Goal: Task Accomplishment & Management: Manage account settings

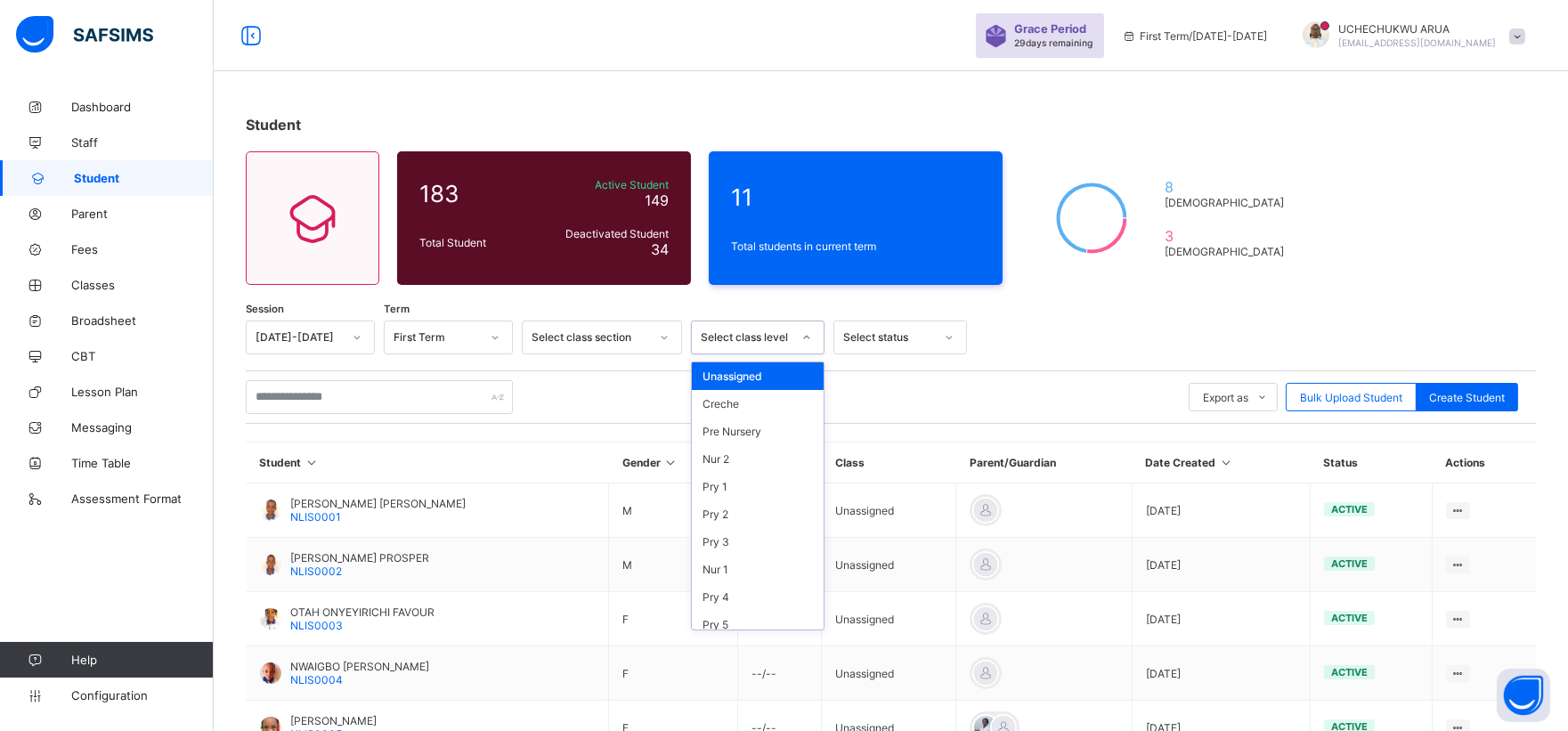
click at [821, 329] on div at bounding box center [806, 337] width 31 height 29
click at [764, 395] on div "Creche" at bounding box center [758, 404] width 132 height 28
click at [764, 395] on div "Export as Pdf Report Excel Report Excel Report (LMS) Bulk Upload Student Create…" at bounding box center [891, 397] width 1290 height 34
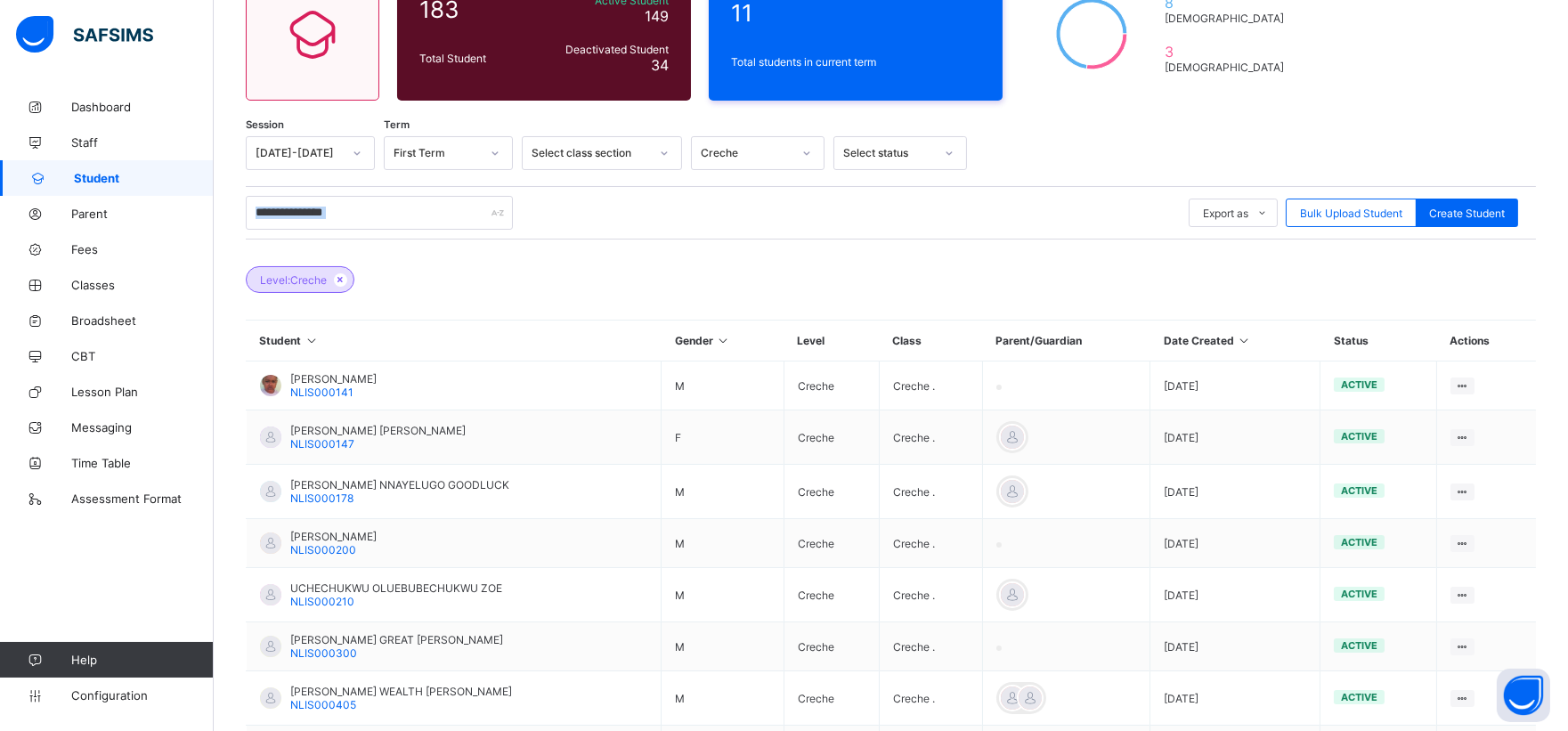
scroll to position [197, 0]
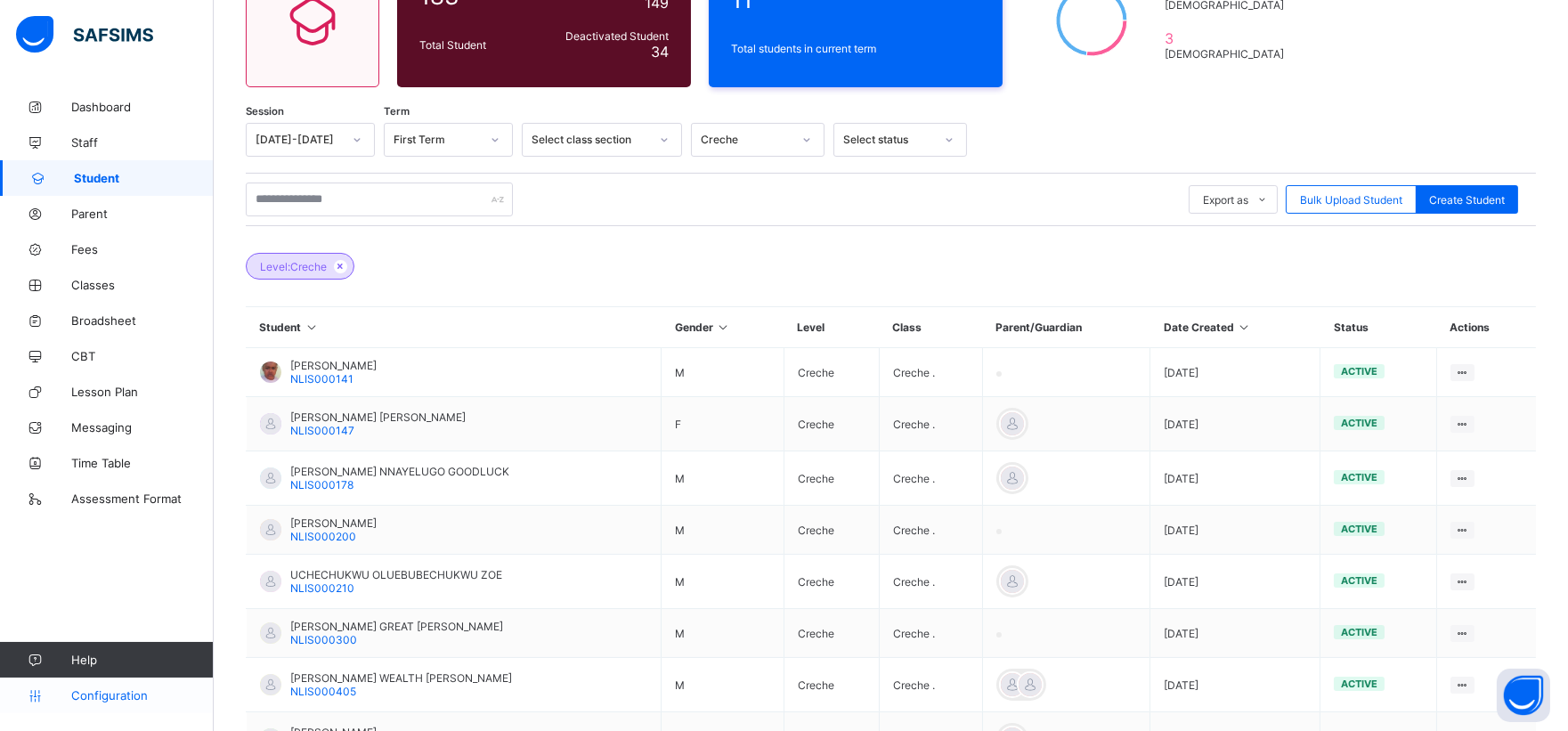
click at [144, 692] on span "Configuration" at bounding box center [142, 695] width 142 height 14
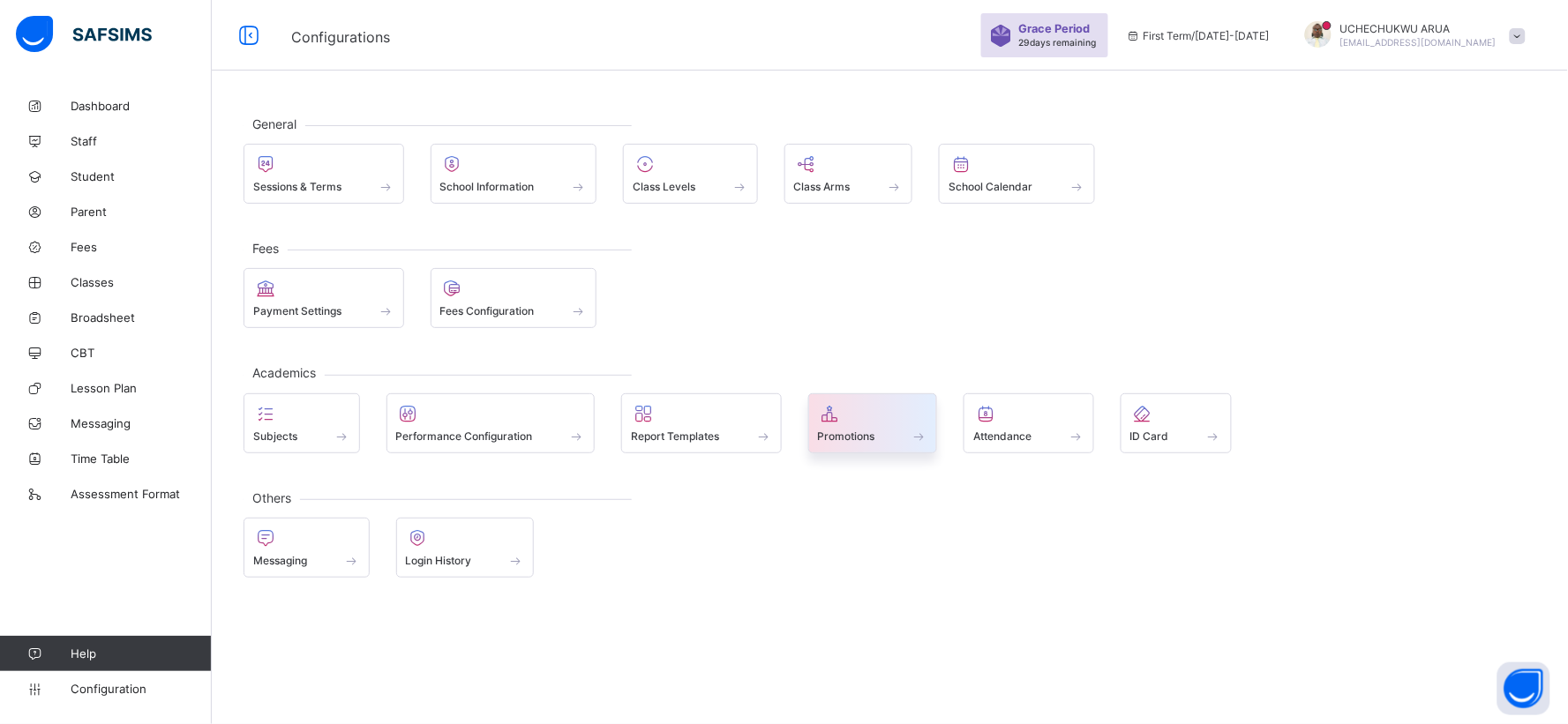
click at [856, 438] on span "Promotions" at bounding box center [846, 435] width 57 height 13
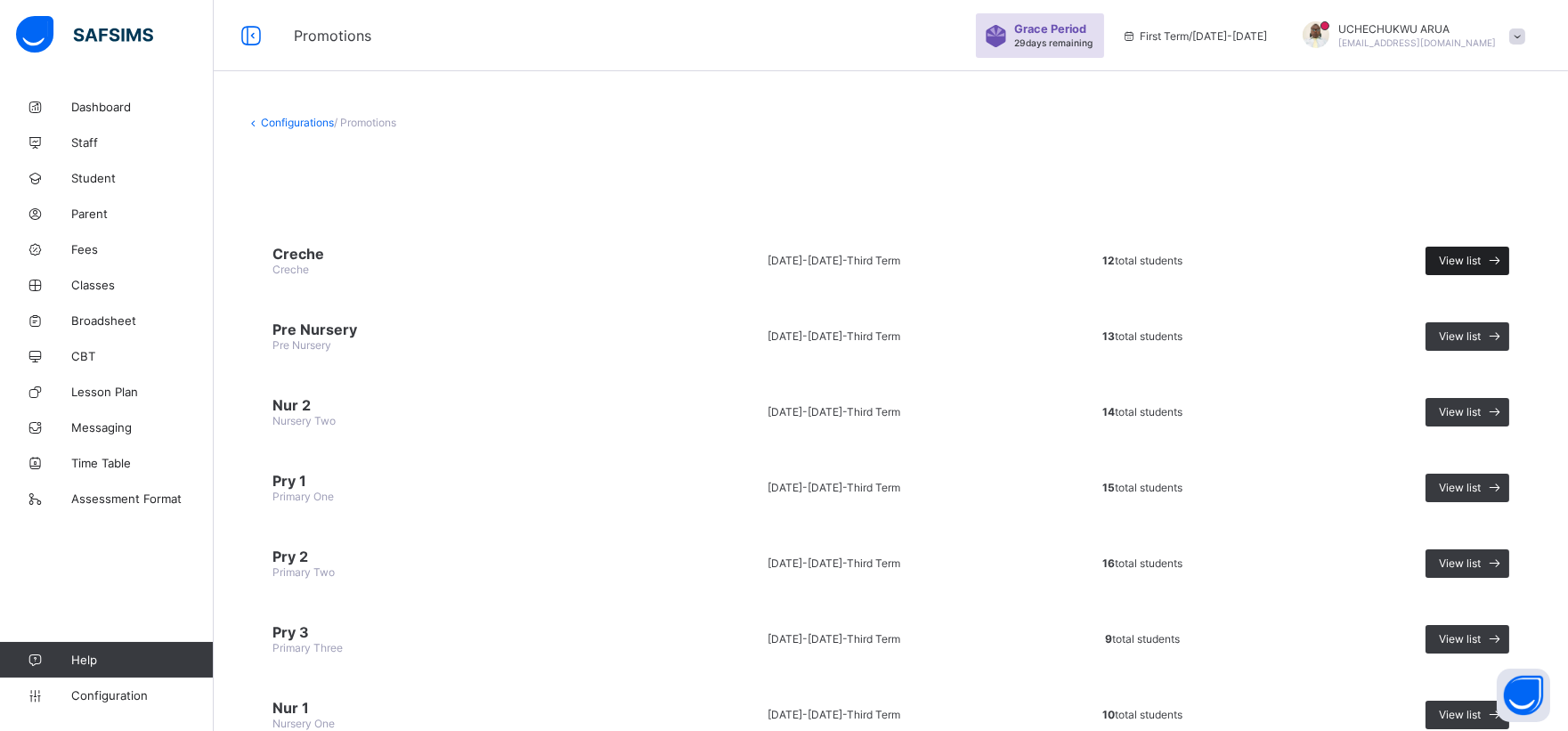
click at [1454, 254] on span "View list" at bounding box center [1460, 260] width 42 height 13
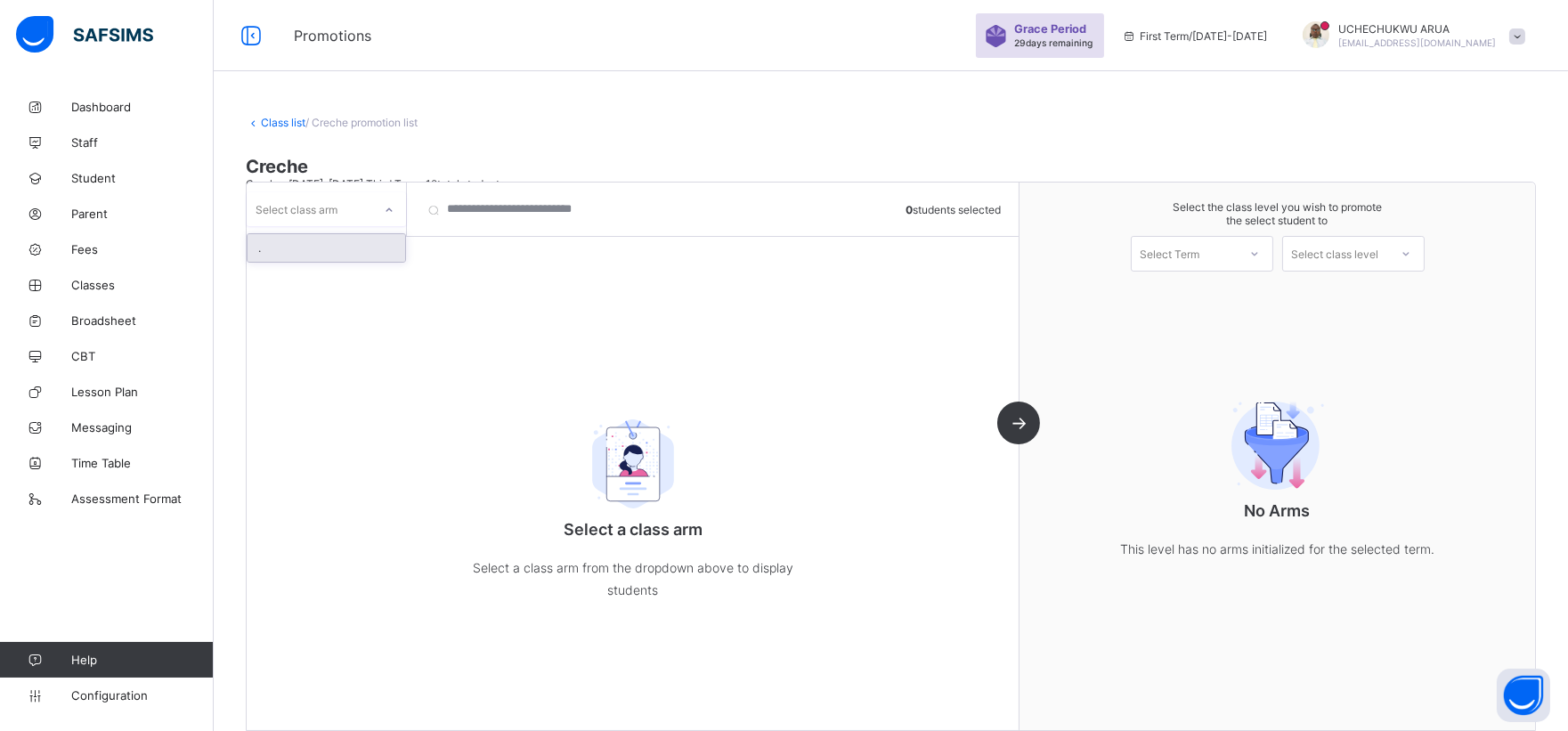
click at [385, 216] on div at bounding box center [389, 210] width 31 height 29
click at [385, 216] on icon at bounding box center [389, 210] width 11 height 18
click at [385, 216] on div at bounding box center [389, 210] width 31 height 29
click at [385, 214] on icon at bounding box center [389, 210] width 11 height 18
click at [1261, 255] on icon at bounding box center [1255, 254] width 11 height 18
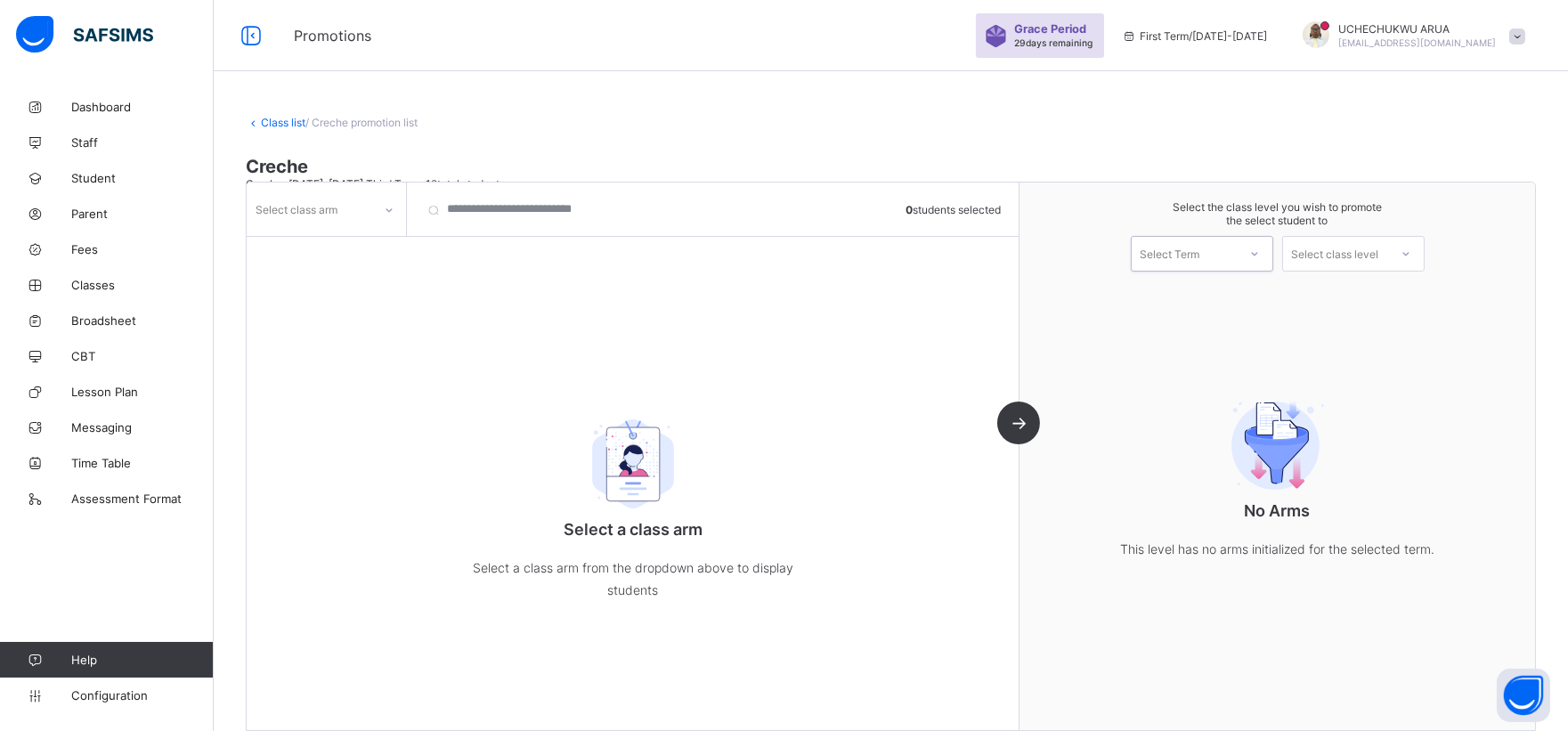
click at [1261, 253] on icon at bounding box center [1255, 254] width 11 height 18
click at [135, 693] on span "Configuration" at bounding box center [142, 695] width 142 height 14
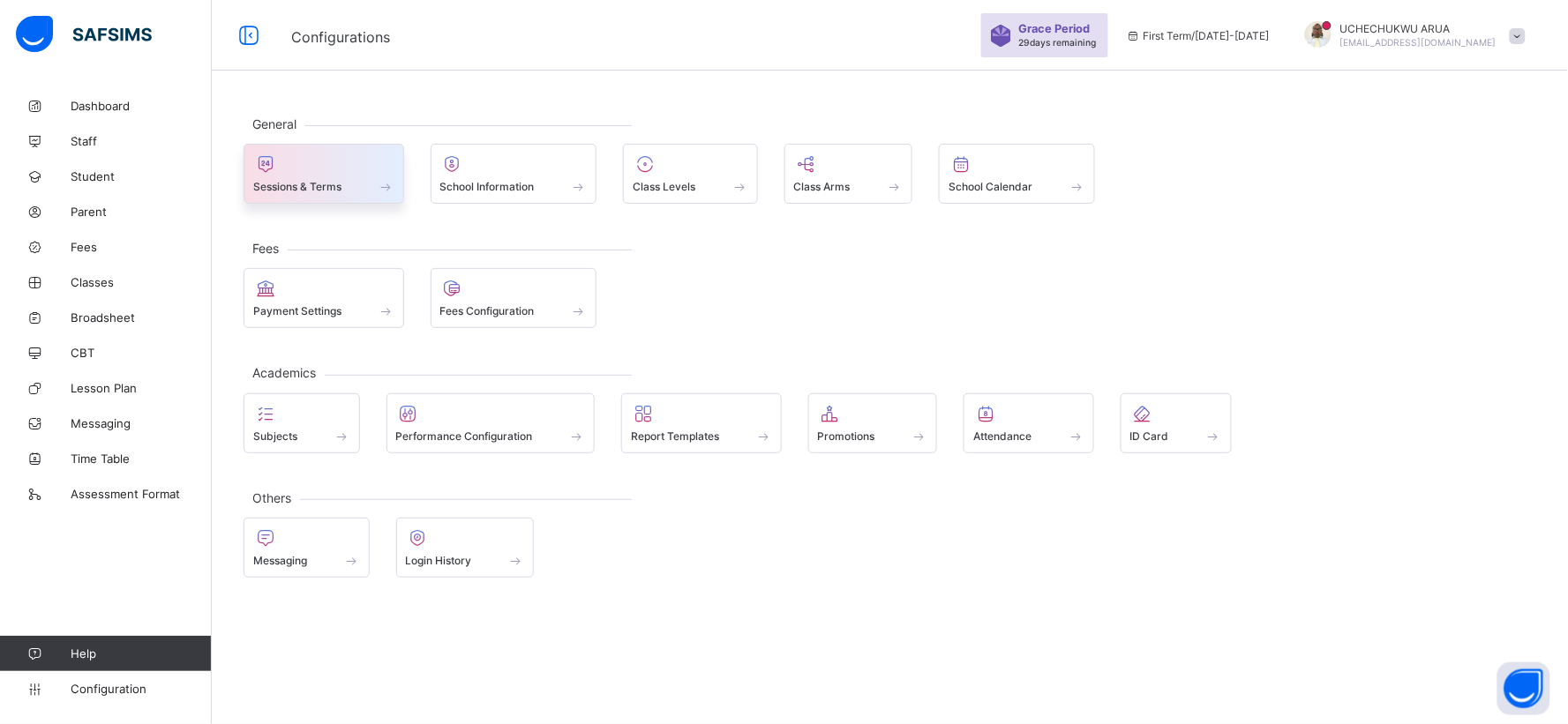
click at [319, 169] on div at bounding box center [324, 164] width 141 height 22
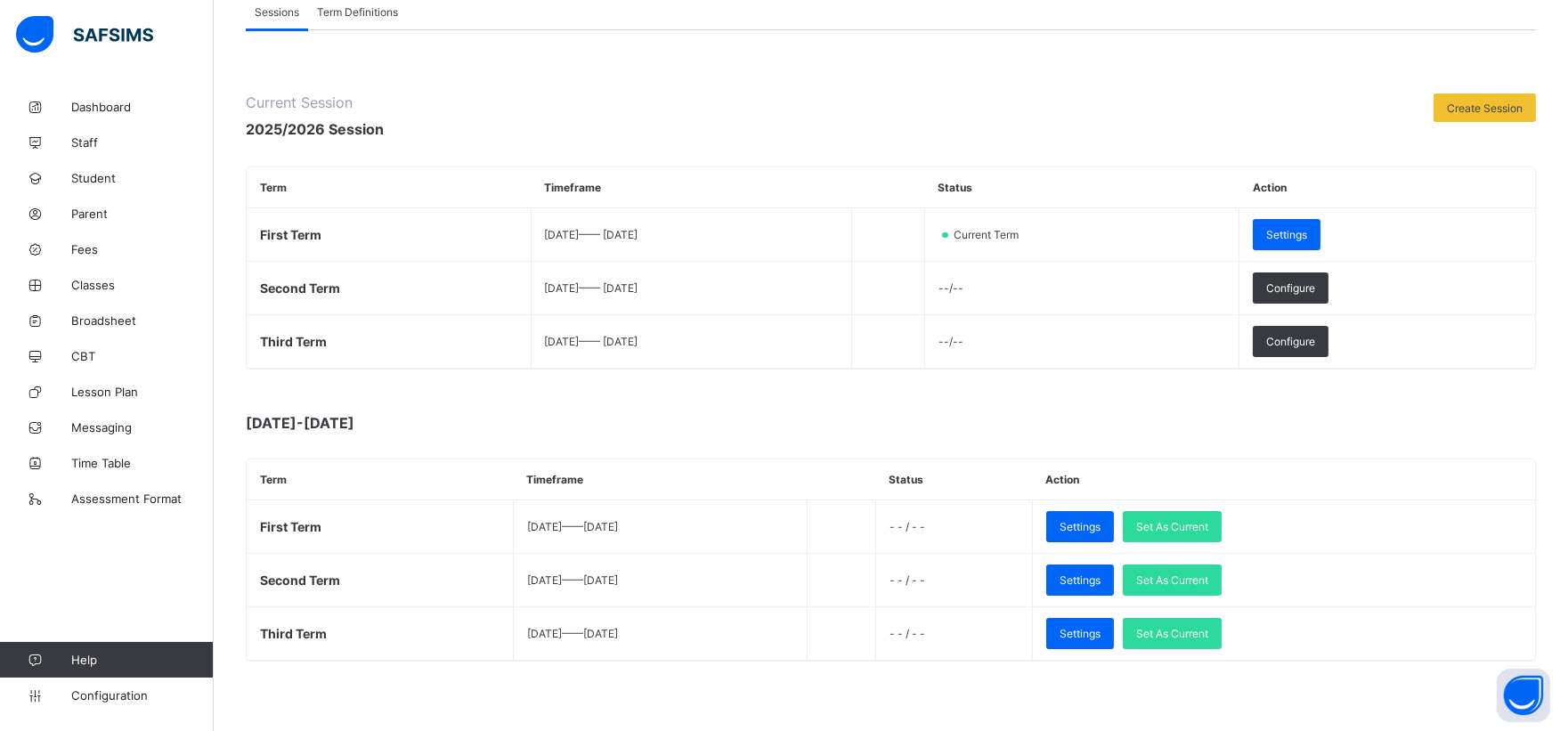
scroll to position [113, 0]
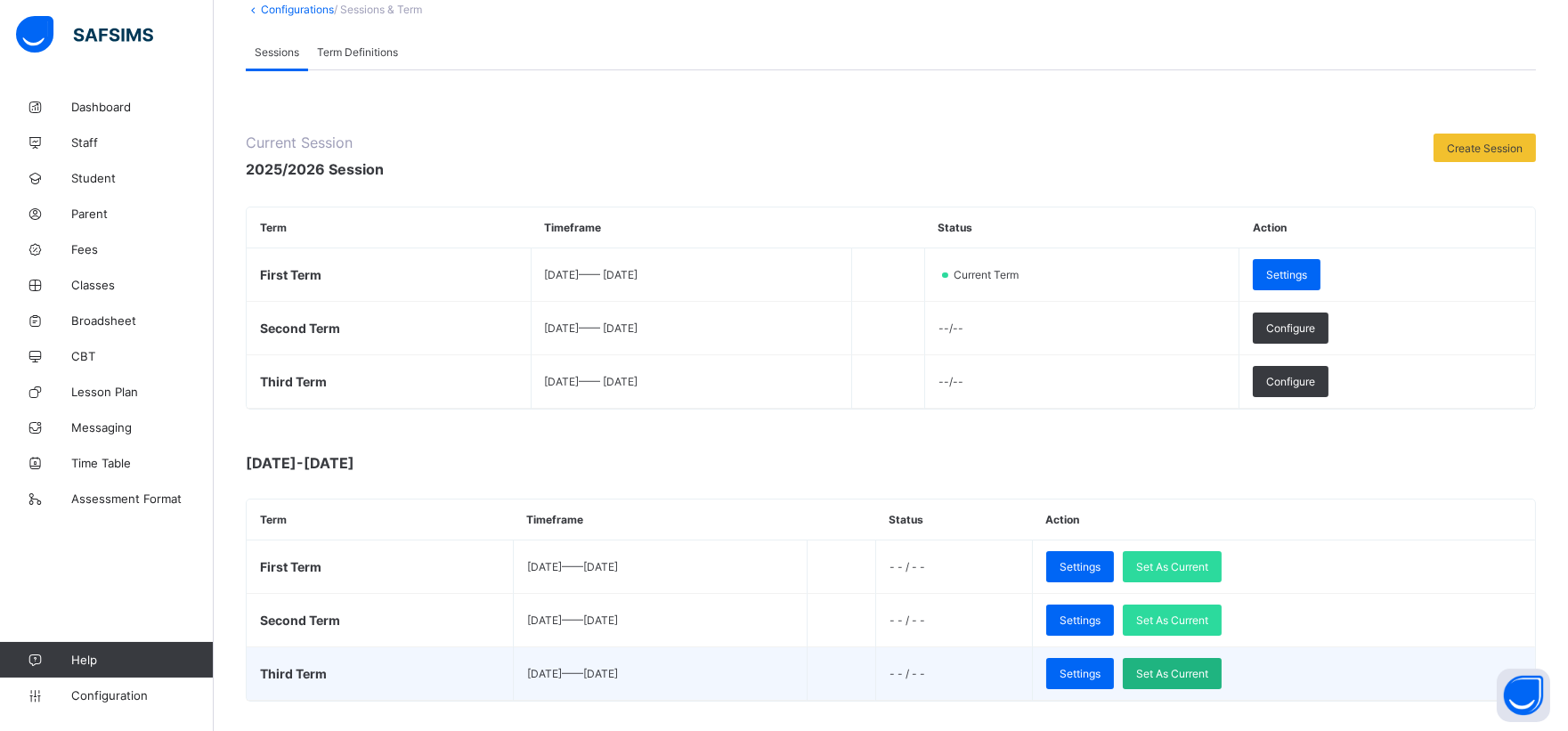
click at [1209, 668] on span "Set As Current" at bounding box center [1172, 673] width 72 height 13
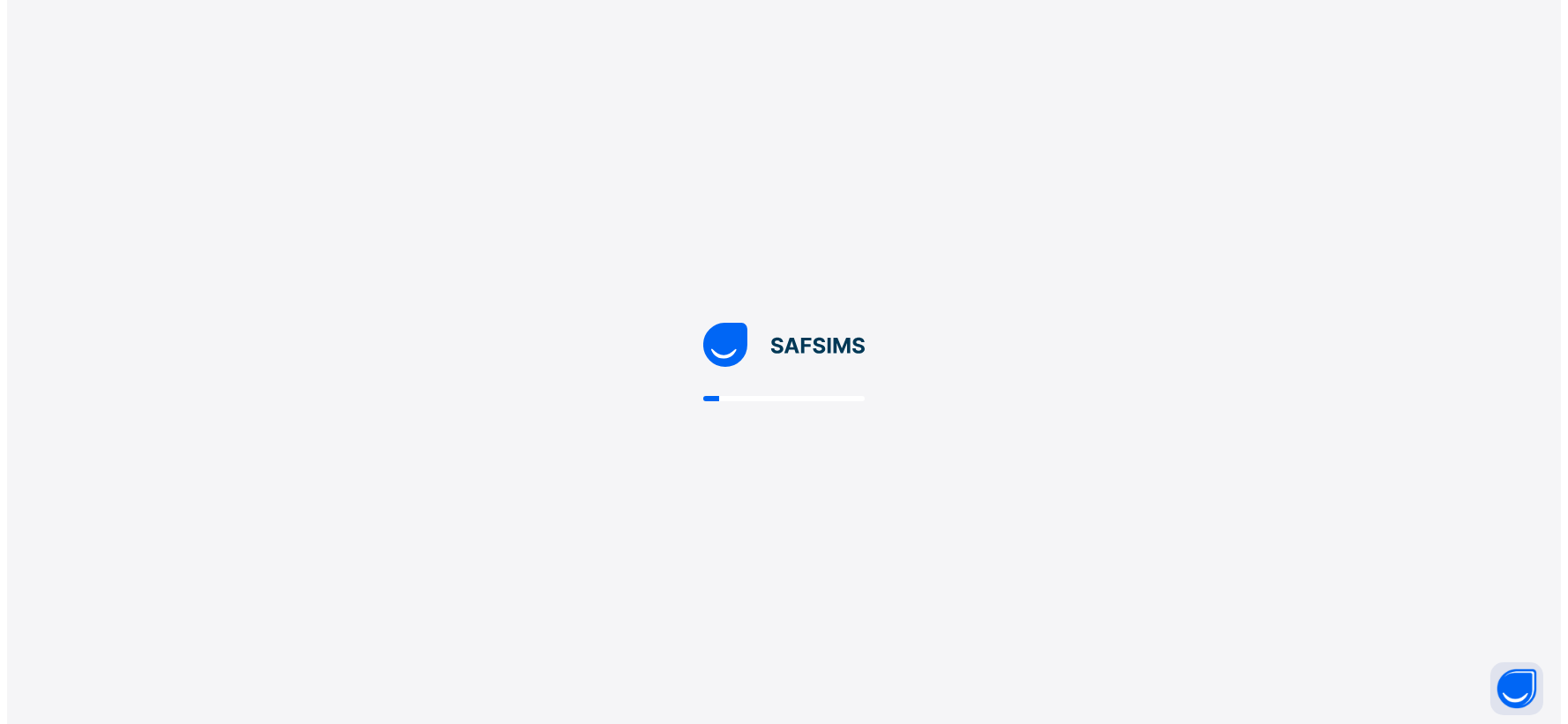
scroll to position [0, 0]
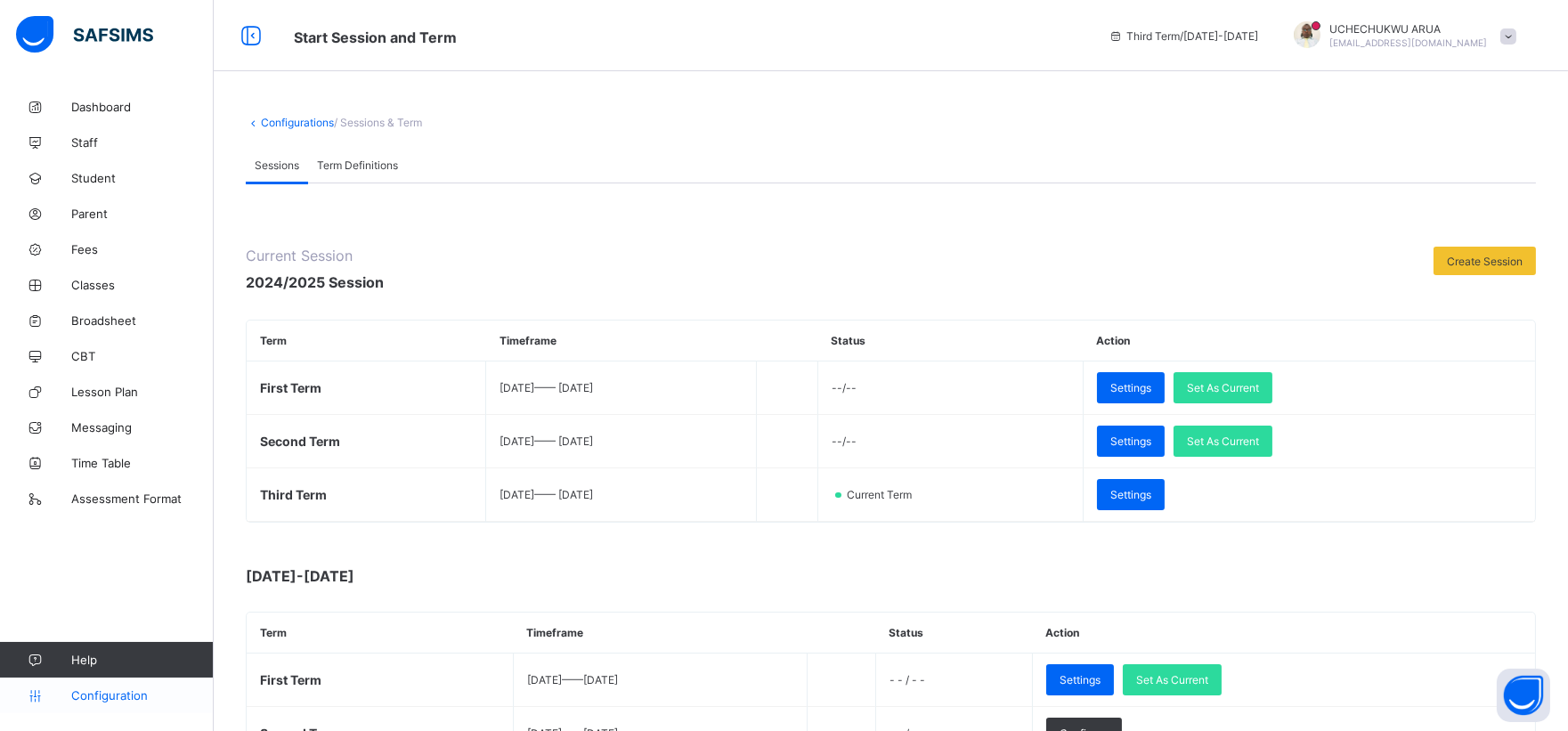
click at [93, 697] on span "Configuration" at bounding box center [142, 695] width 142 height 14
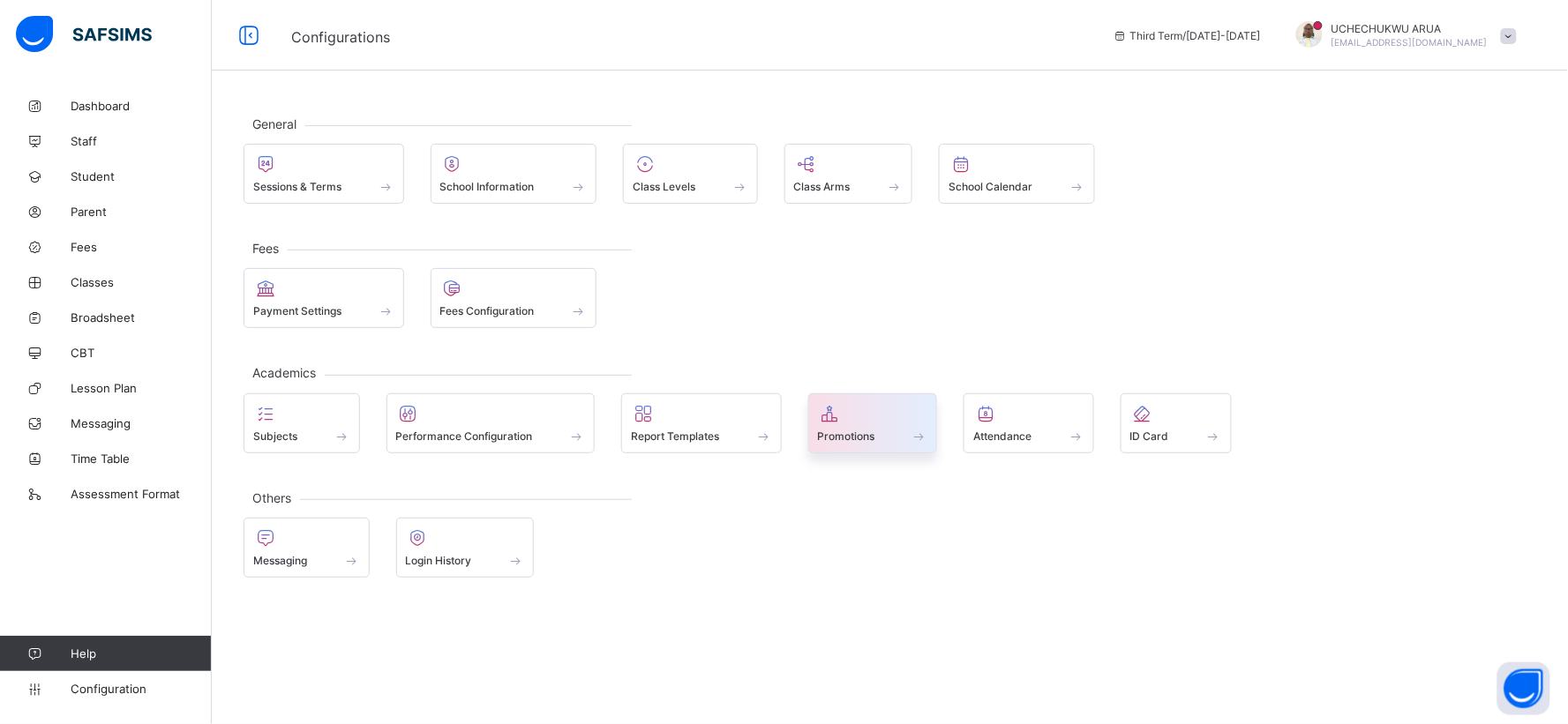
click at [886, 424] on span at bounding box center [872, 426] width 110 height 4
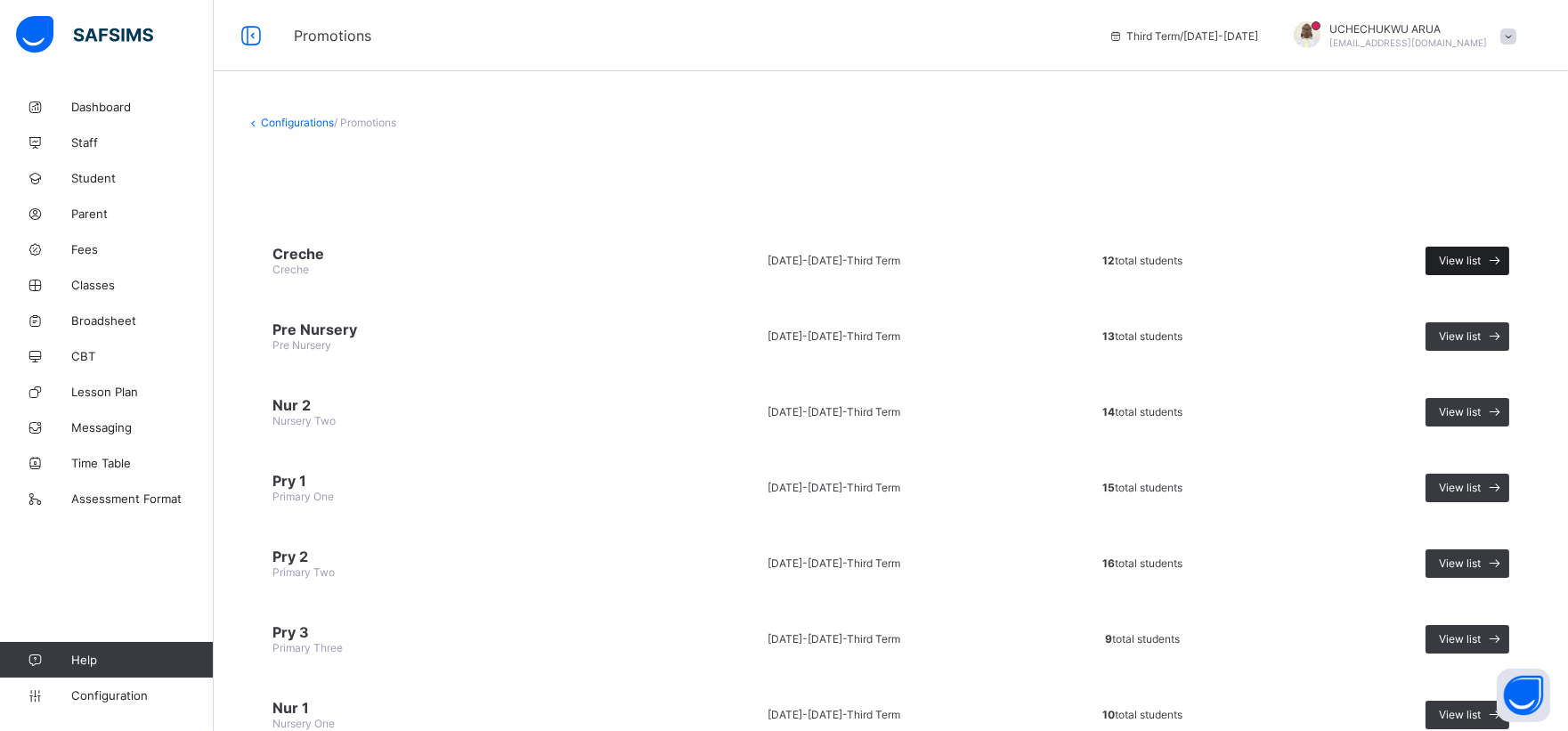
click at [1459, 254] on span "View list" at bounding box center [1460, 260] width 42 height 13
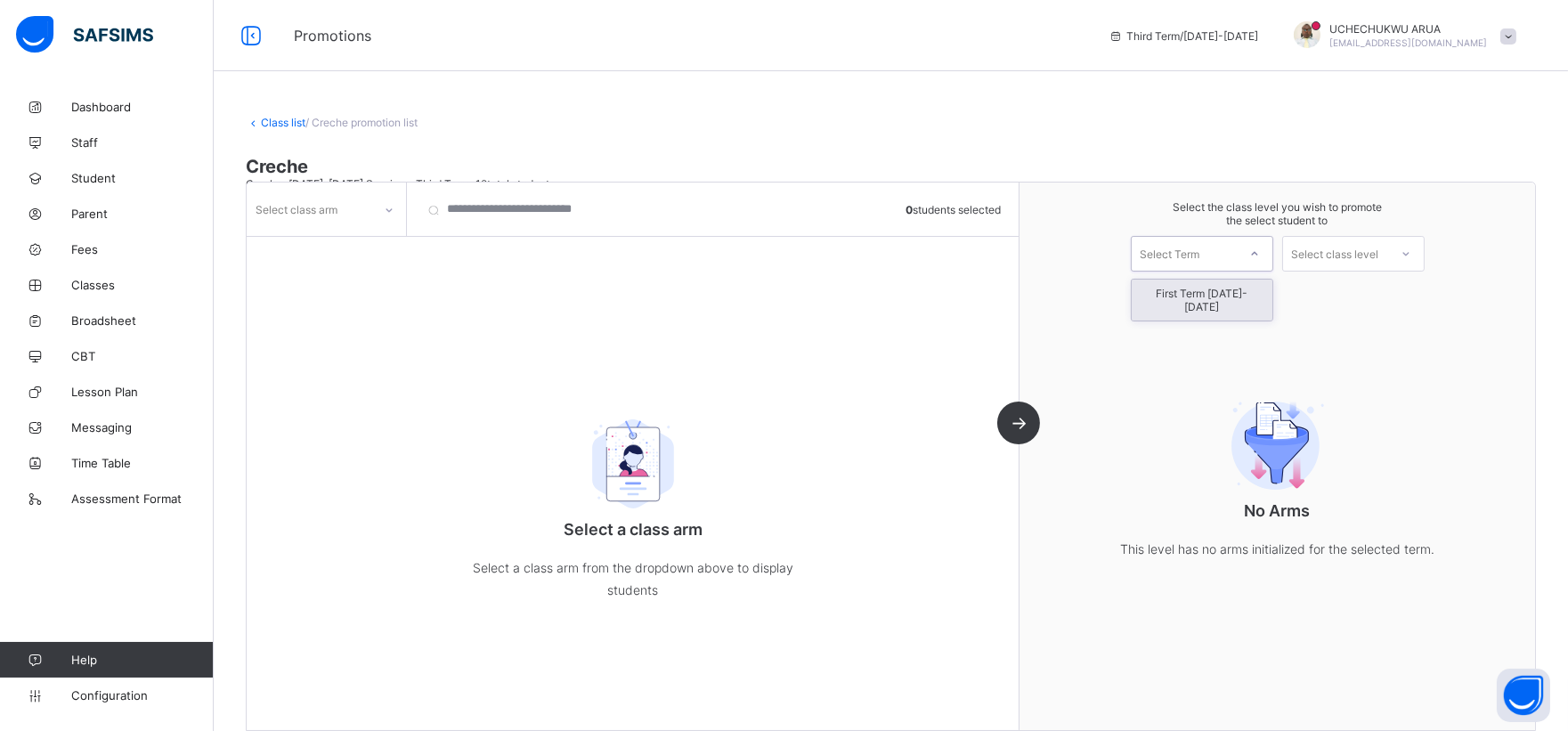
click at [1261, 253] on icon at bounding box center [1255, 254] width 11 height 18
click at [1261, 255] on icon at bounding box center [1255, 254] width 11 height 18
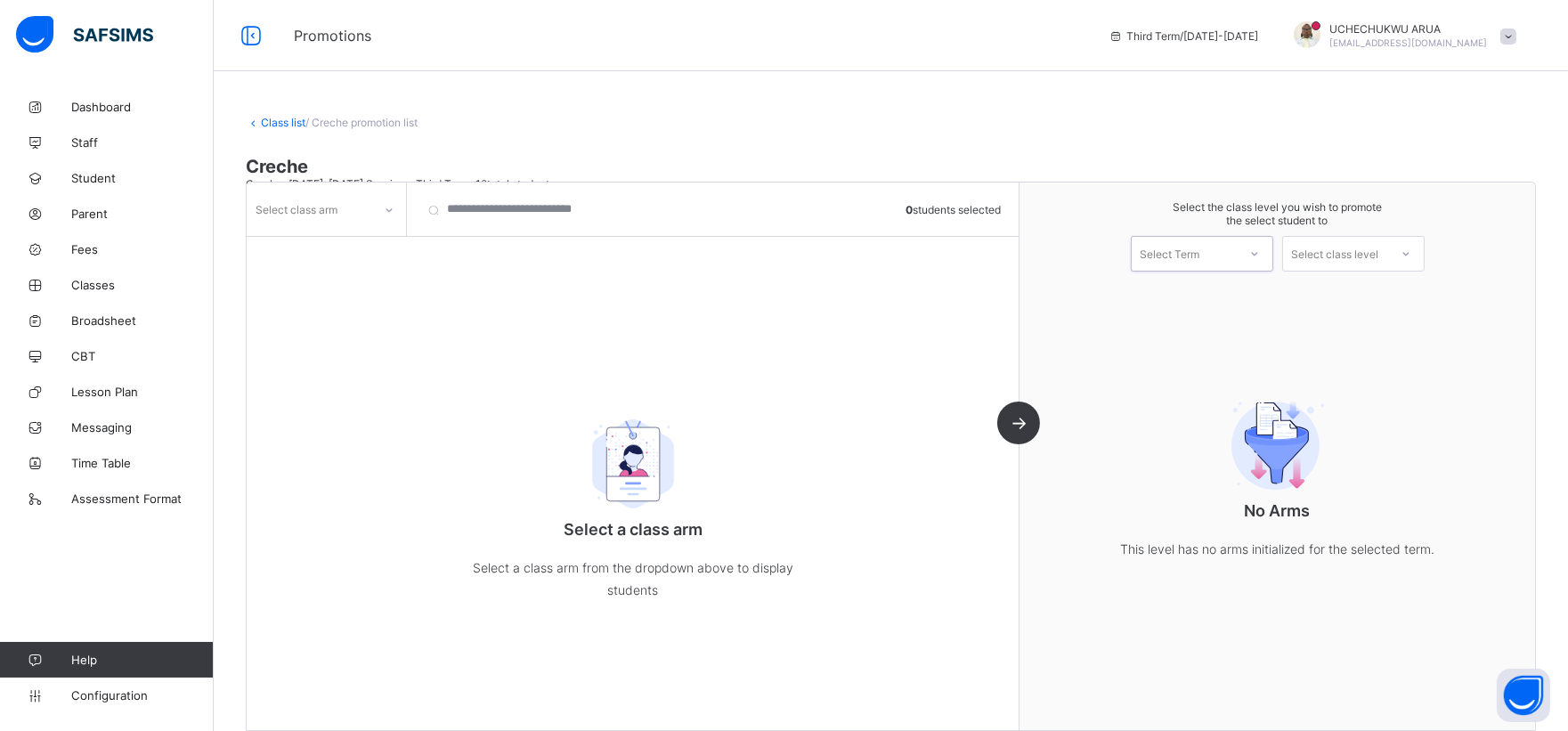
click at [1261, 255] on icon at bounding box center [1255, 254] width 11 height 18
click at [1020, 432] on div "Select class arm 0 students selected Select a class arm Select a class arm from…" at bounding box center [633, 456] width 773 height 548
click at [386, 208] on icon at bounding box center [389, 210] width 11 height 18
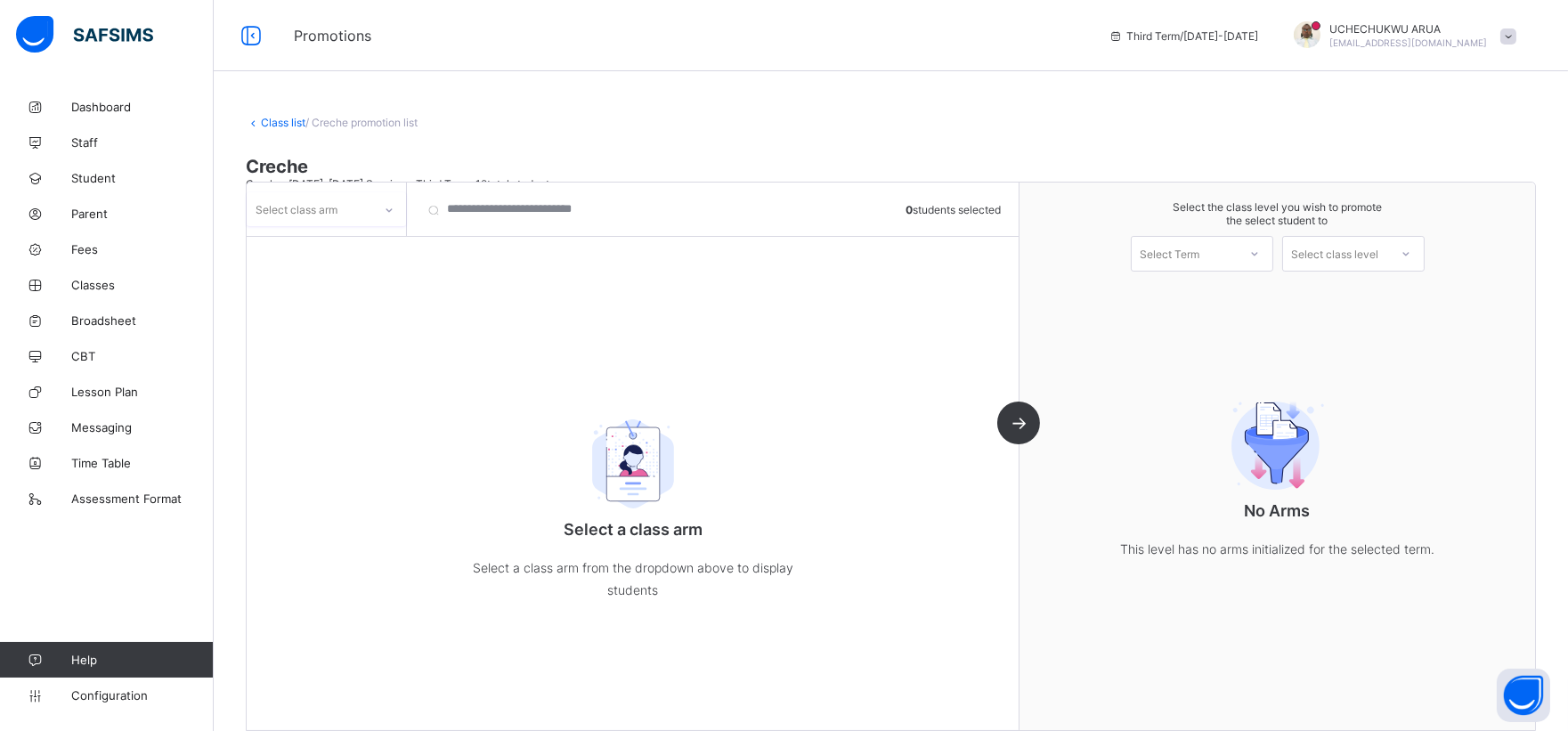
click at [386, 208] on icon at bounding box center [389, 210] width 11 height 18
click at [1072, 449] on div "No Arms This level has no arms initialized for the selected term." at bounding box center [1277, 474] width 516 height 244
click at [388, 218] on icon at bounding box center [389, 210] width 11 height 18
click at [387, 218] on icon at bounding box center [389, 210] width 11 height 18
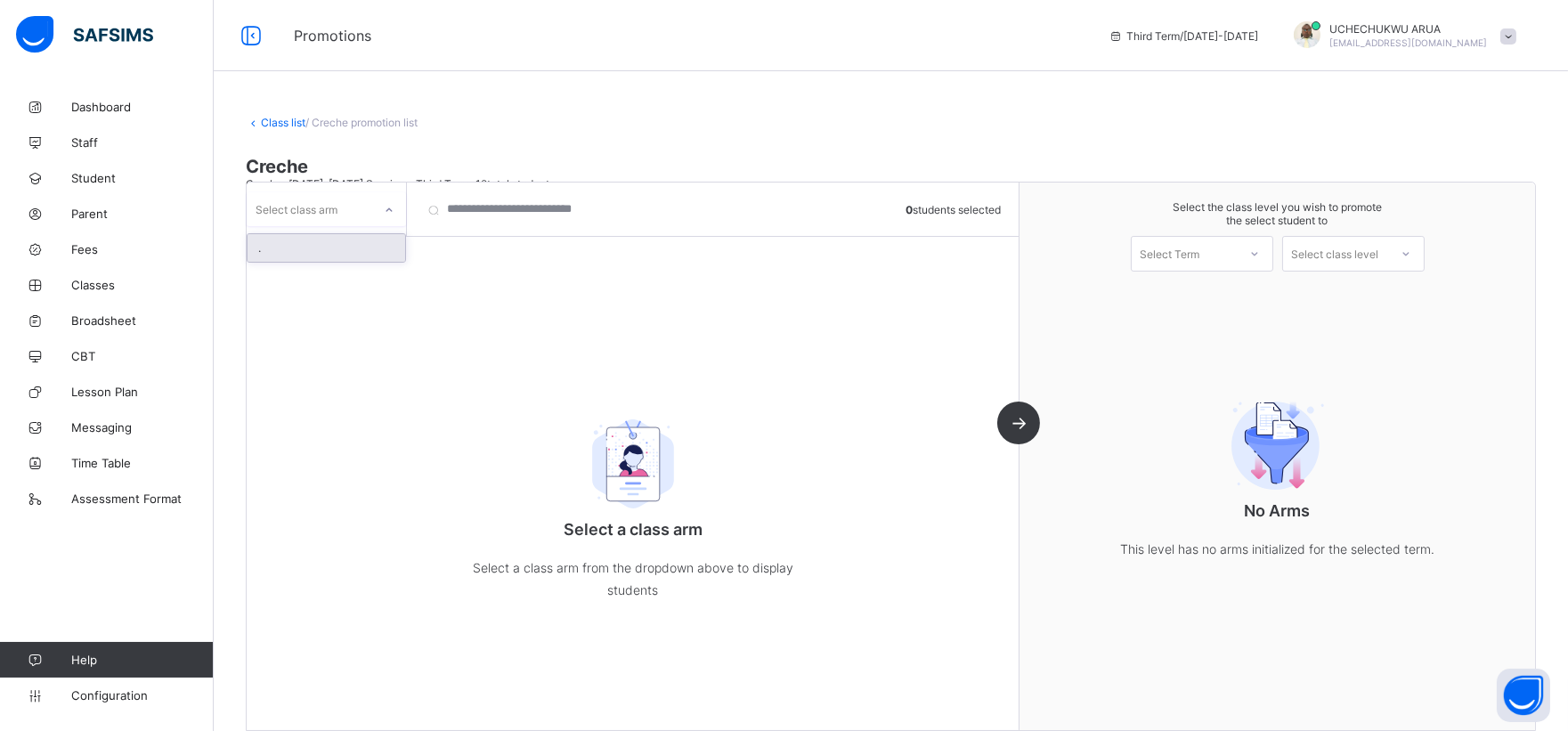
click at [387, 210] on icon at bounding box center [389, 210] width 11 height 18
click at [279, 123] on link "Class list" at bounding box center [283, 122] width 45 height 13
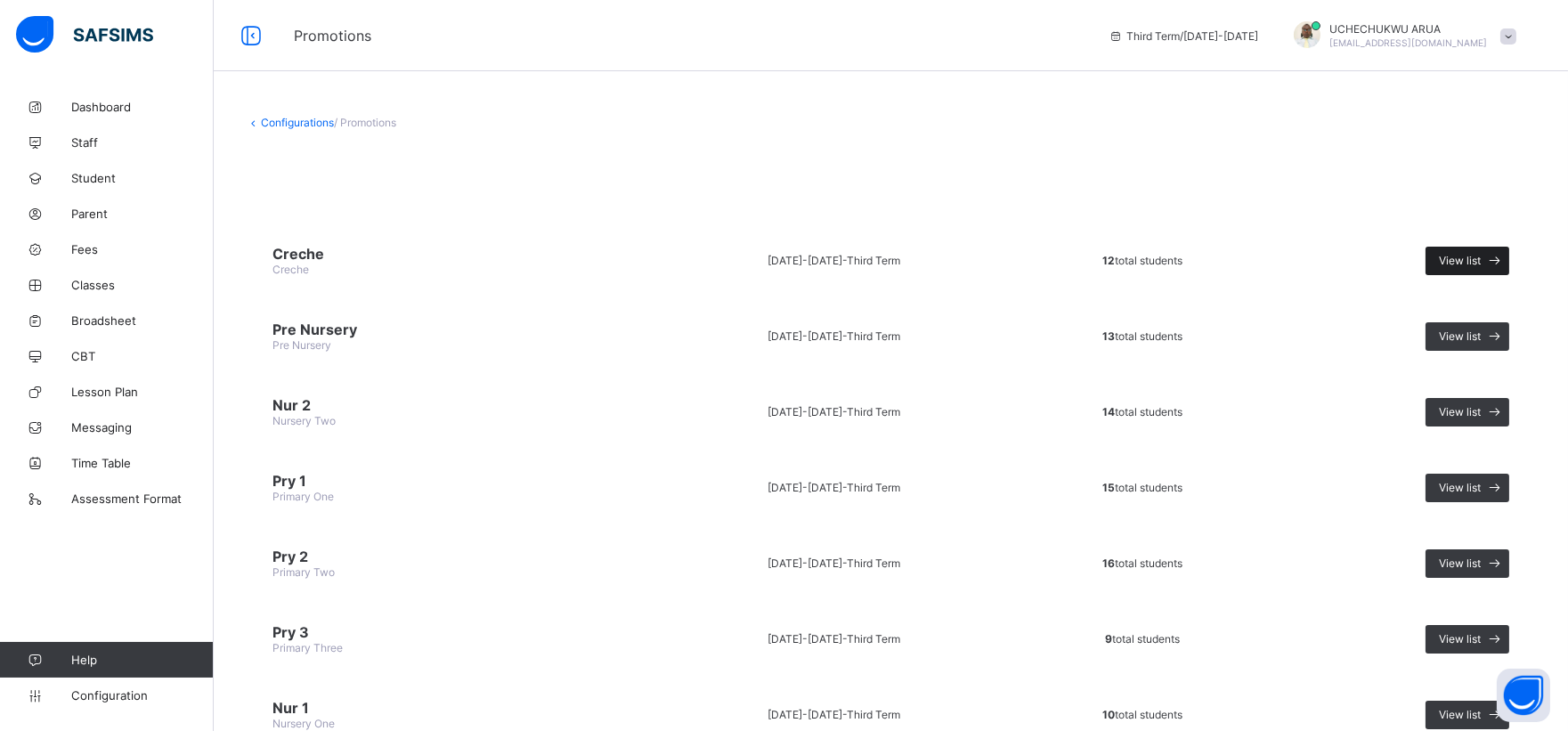
click at [1506, 255] on icon at bounding box center [1496, 260] width 19 height 17
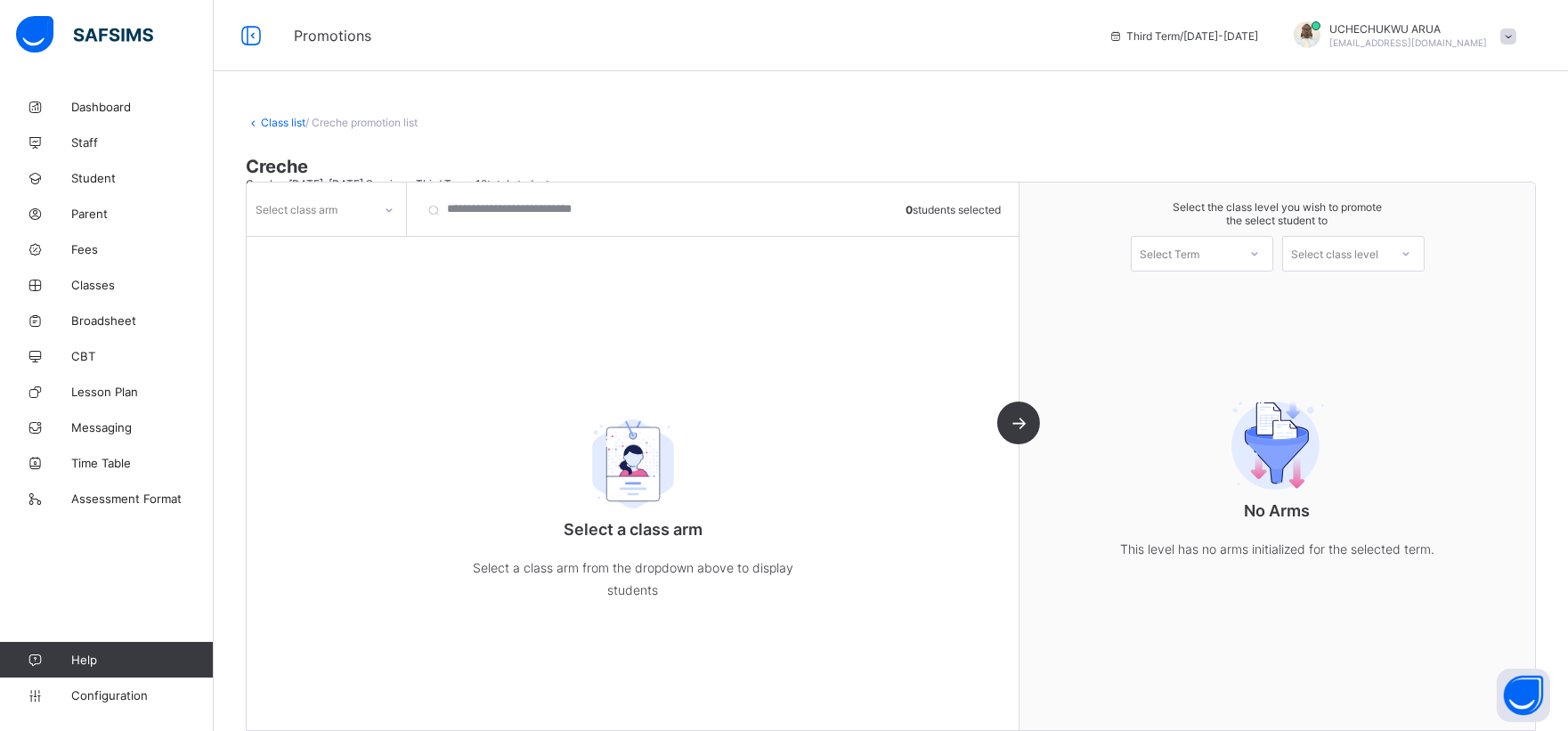
click at [372, 128] on div "Class list / Creche promotion list Creche Creche • [DATE]-[DATE] Session - Thir…" at bounding box center [892, 421] width 1355 height 664
click at [1020, 425] on div "Select class arm 0 students selected Select a class arm Select a class arm from…" at bounding box center [633, 456] width 773 height 548
click at [389, 205] on icon at bounding box center [389, 210] width 11 height 18
click at [296, 120] on link "Class list" at bounding box center [283, 122] width 45 height 13
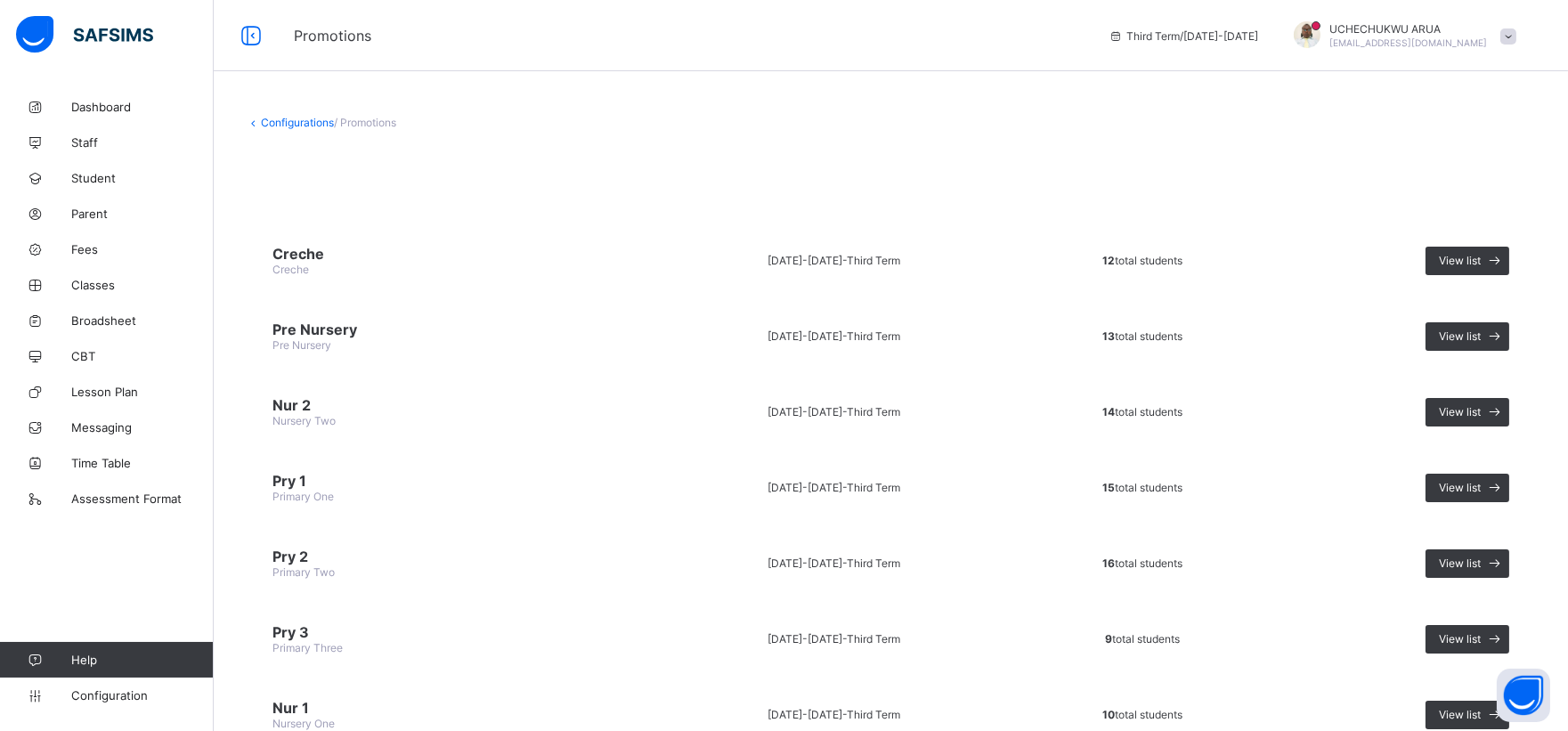
click at [819, 256] on span "[DATE]-[DATE] -" at bounding box center [807, 260] width 79 height 13
click at [819, 257] on span "[DATE]-[DATE] -" at bounding box center [807, 260] width 79 height 13
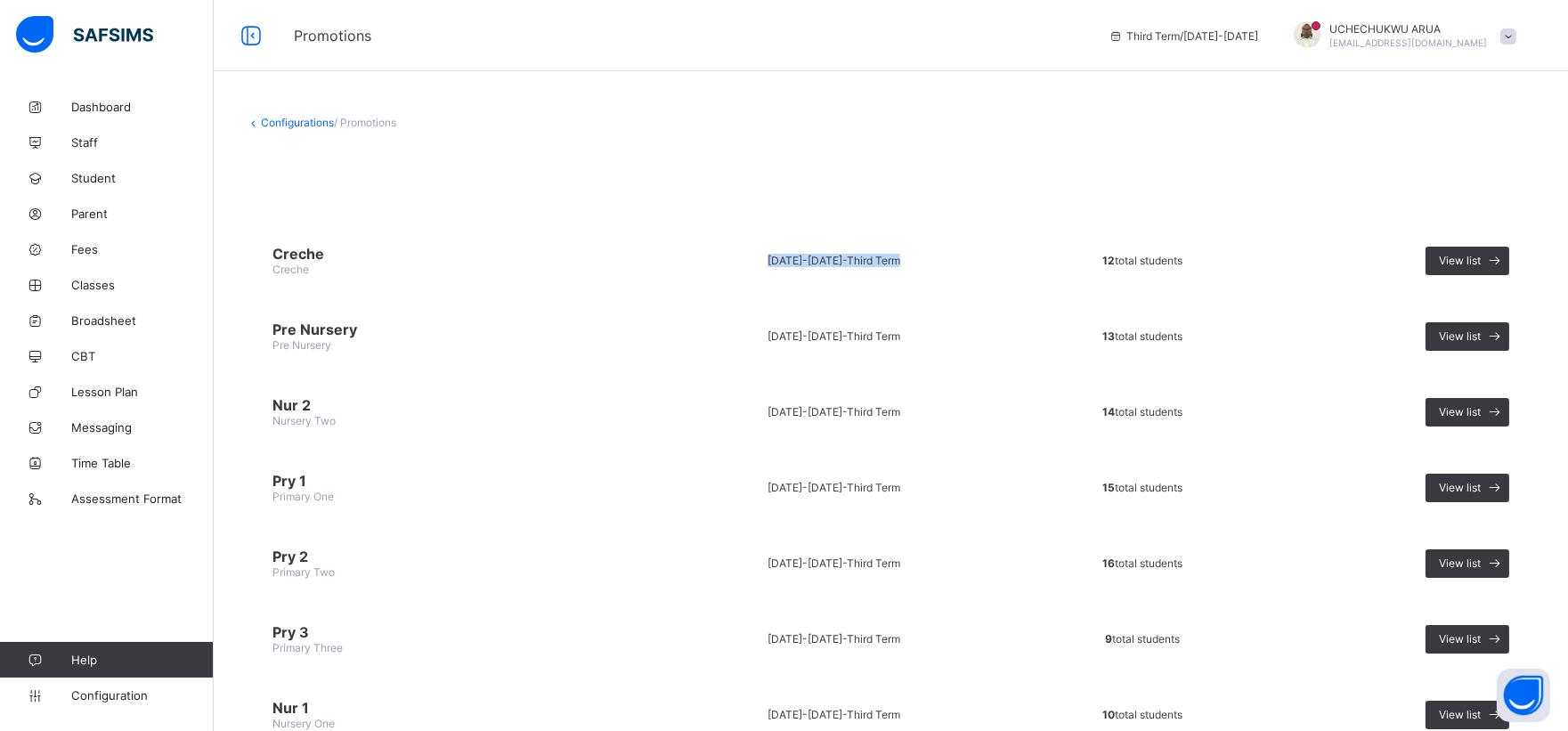
click at [819, 257] on span "[DATE]-[DATE] -" at bounding box center [807, 260] width 79 height 13
click at [819, 258] on span "[DATE]-[DATE] -" at bounding box center [807, 260] width 79 height 13
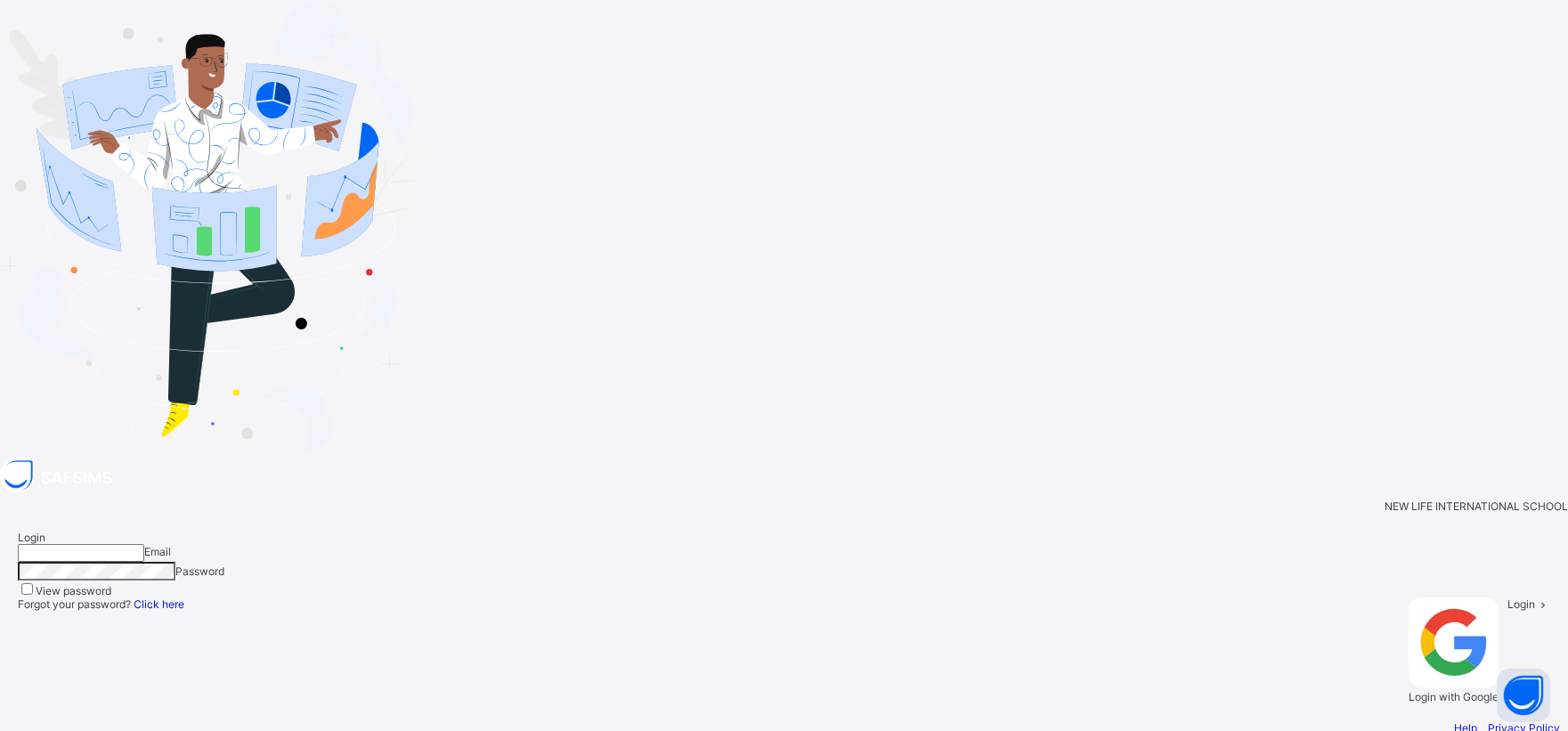
type input "**********"
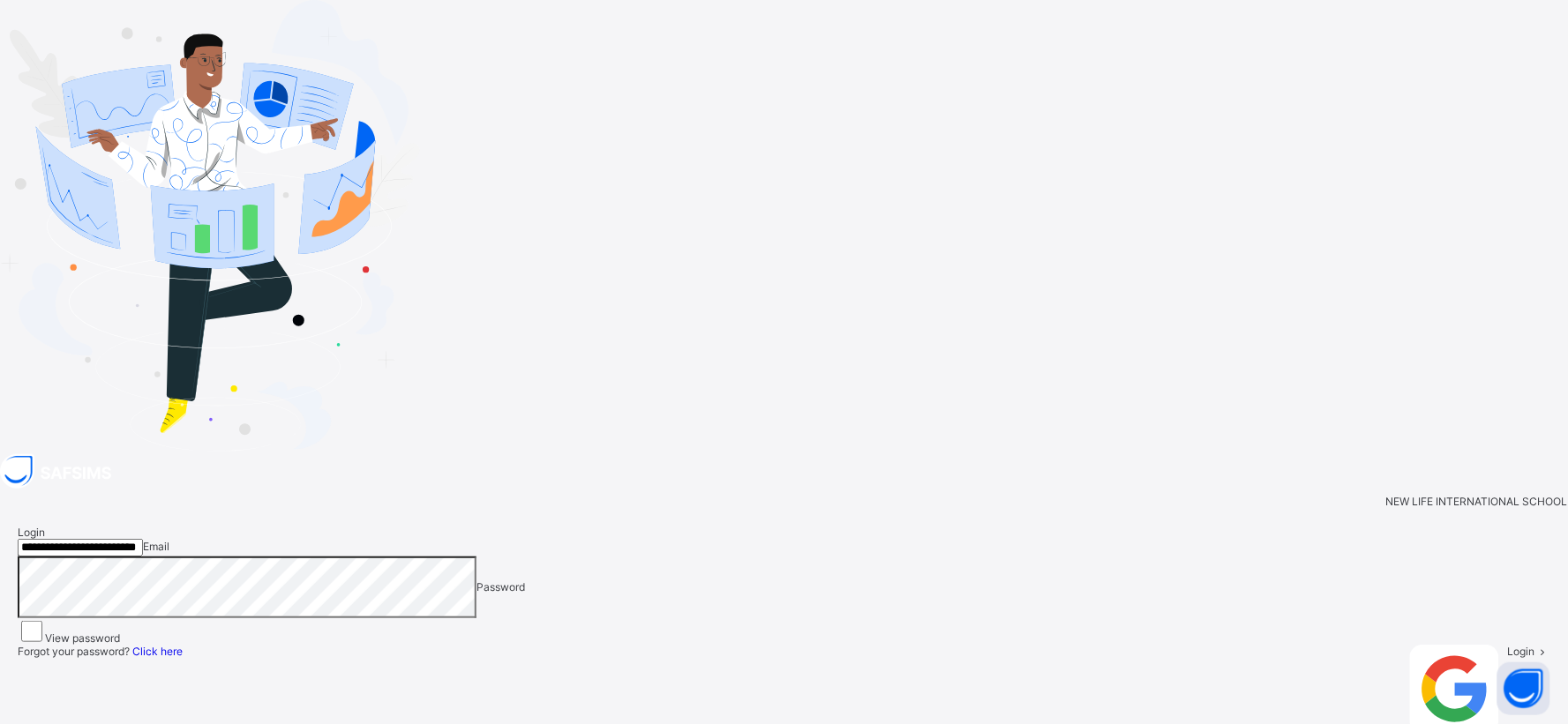
click at [965, 508] on div "**********" at bounding box center [784, 638] width 1568 height 259
click at [1460, 460] on div "**********" at bounding box center [784, 630] width 1568 height 353
drag, startPoint x: 1460, startPoint y: 430, endPoint x: 995, endPoint y: 207, distance: 515.7
click at [995, 508] on div "**********" at bounding box center [784, 638] width 1568 height 259
